Goal: Information Seeking & Learning: Stay updated

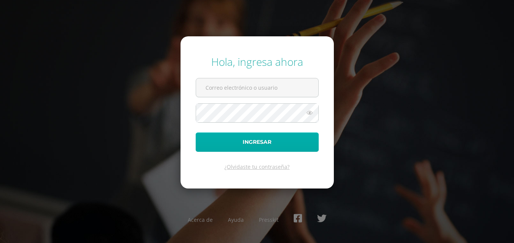
type input "20180034@fatima.edu.gt"
click at [251, 137] on button "Ingresar" at bounding box center [257, 141] width 123 height 19
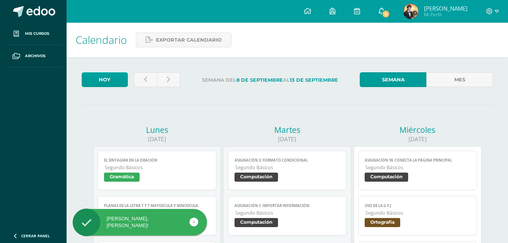
click at [379, 16] on link "6" at bounding box center [382, 11] width 24 height 23
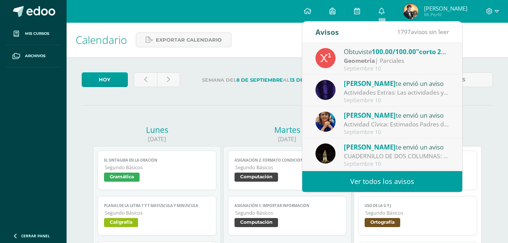
click at [398, 97] on div "Septiembre 10" at bounding box center [396, 100] width 105 height 6
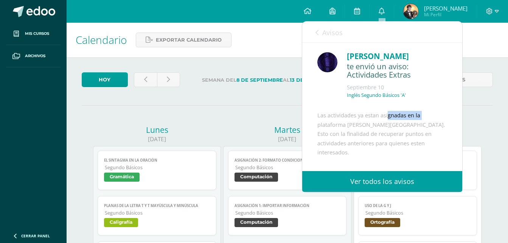
drag, startPoint x: 365, startPoint y: 124, endPoint x: 402, endPoint y: 122, distance: 36.4
click at [402, 122] on div "Las actividades ya estan asignadas en la plataforma [PERSON_NAME][GEOGRAPHIC_DA…" at bounding box center [382, 162] width 130 height 102
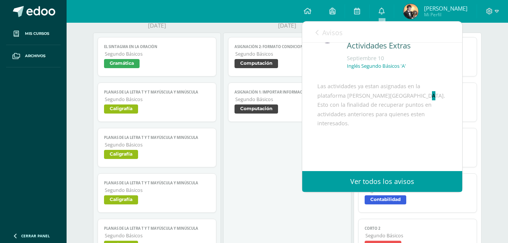
scroll to position [21, 0]
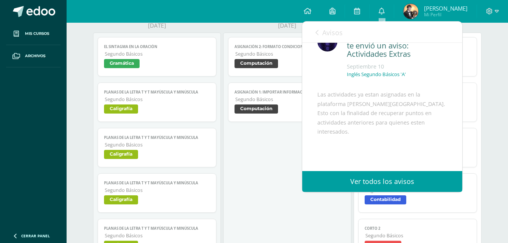
click at [327, 31] on span "Avisos" at bounding box center [332, 32] width 20 height 9
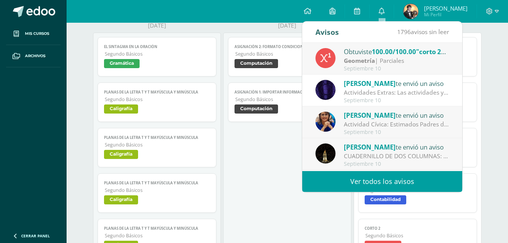
scroll to position [38, 0]
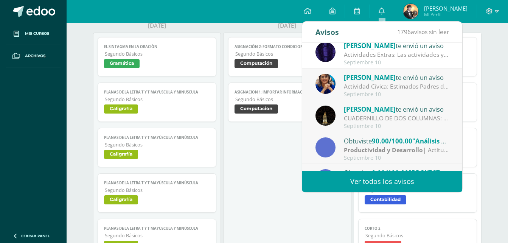
click at [401, 113] on div "[PERSON_NAME] te envió un aviso" at bounding box center [396, 109] width 105 height 10
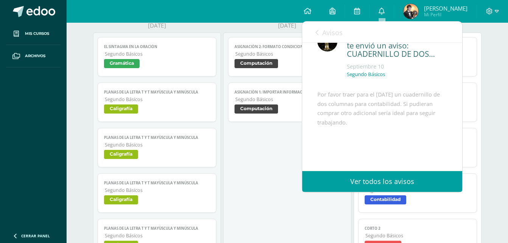
click at [335, 30] on span "Avisos" at bounding box center [332, 32] width 20 height 9
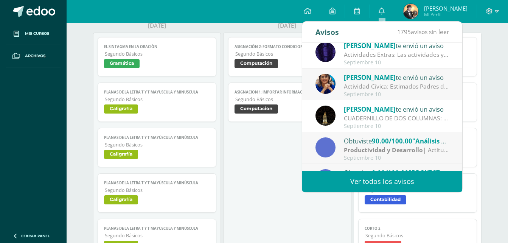
click at [381, 89] on div "Actividad Cívica: Estimados Padres de Familia: Deseamos que la paz y amor de la…" at bounding box center [396, 86] width 105 height 9
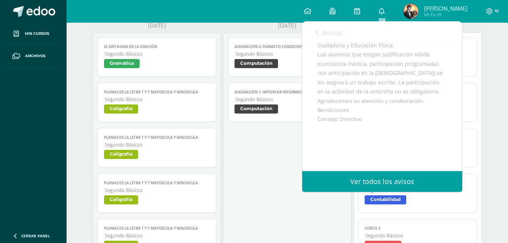
scroll to position [59, 0]
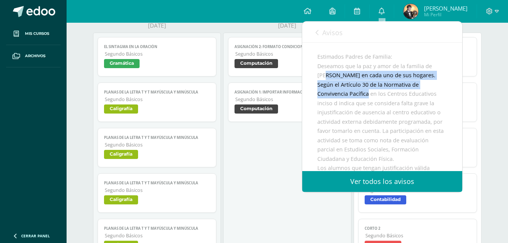
drag, startPoint x: 328, startPoint y: 84, endPoint x: 368, endPoint y: 107, distance: 46.1
click at [368, 107] on div "Estimados Padres de Familia: Deseamos que la paz y amor de la familia de [PERSO…" at bounding box center [382, 172] width 130 height 241
drag, startPoint x: 368, startPoint y: 107, endPoint x: 348, endPoint y: 108, distance: 20.1
click at [348, 108] on div "Estimados Padres de Familia: Deseamos que la paz y amor de la familia de [PERSO…" at bounding box center [382, 172] width 130 height 241
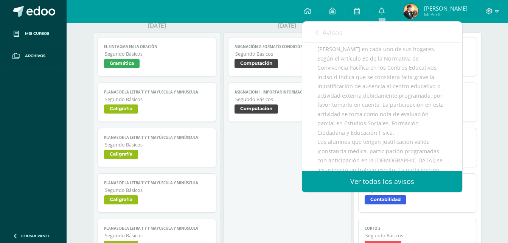
scroll to position [96, 0]
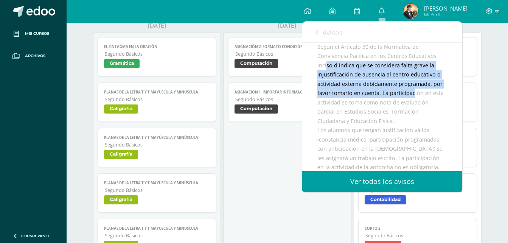
drag, startPoint x: 326, startPoint y: 78, endPoint x: 413, endPoint y: 102, distance: 90.3
click at [413, 102] on div "Estimados Padres de Familia: Deseamos que la paz y amor de la familia de [PERSO…" at bounding box center [382, 134] width 130 height 241
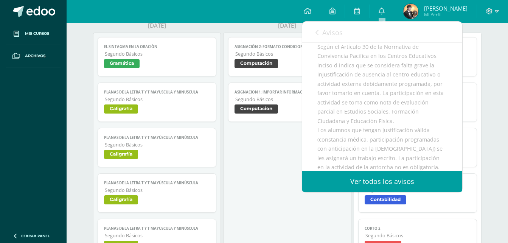
drag, startPoint x: 413, startPoint y: 102, endPoint x: 401, endPoint y: 114, distance: 17.1
click at [401, 114] on div "Estimados Padres de Familia: Deseamos que la paz y amor de la familia de [PERSO…" at bounding box center [382, 134] width 130 height 241
click at [367, 114] on div "Estimados Padres de Familia: Deseamos que la paz y amor de la familia de [PERSO…" at bounding box center [382, 134] width 130 height 241
drag, startPoint x: 349, startPoint y: 123, endPoint x: 378, endPoint y: 130, distance: 29.9
click at [378, 130] on div "Estimados Padres de Familia: Deseamos que la paz y amor de la familia de [PERSO…" at bounding box center [382, 134] width 130 height 241
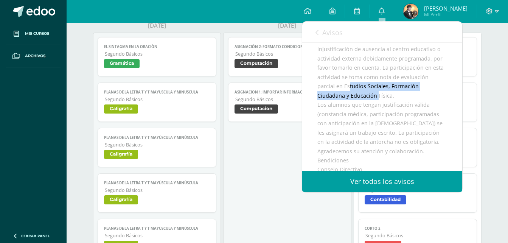
scroll to position [134, 0]
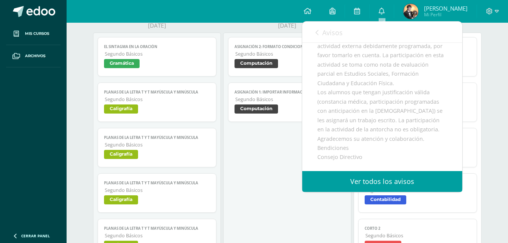
click at [374, 124] on div "Estimados Padres de Familia: Deseamos que la paz y amor de la familia de [PERSO…" at bounding box center [382, 97] width 130 height 241
drag, startPoint x: 404, startPoint y: 104, endPoint x: 417, endPoint y: 104, distance: 12.9
click at [411, 104] on div "Estimados Padres de Familia: Deseamos que la paz y amor de la familia de [PERSO…" at bounding box center [382, 97] width 130 height 241
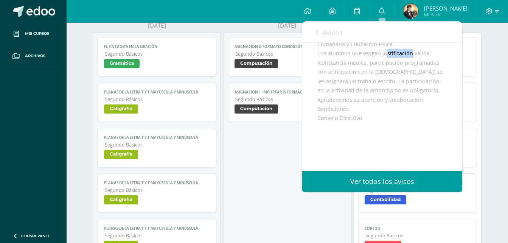
scroll to position [207, 0]
click at [322, 37] on link "Avisos" at bounding box center [329, 33] width 27 height 22
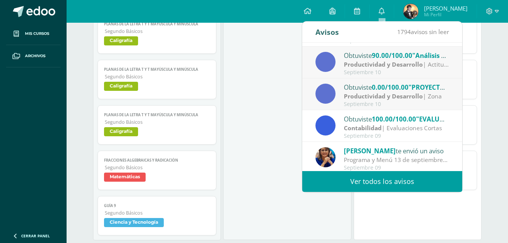
scroll to position [126, 0]
